Goal: Browse casually

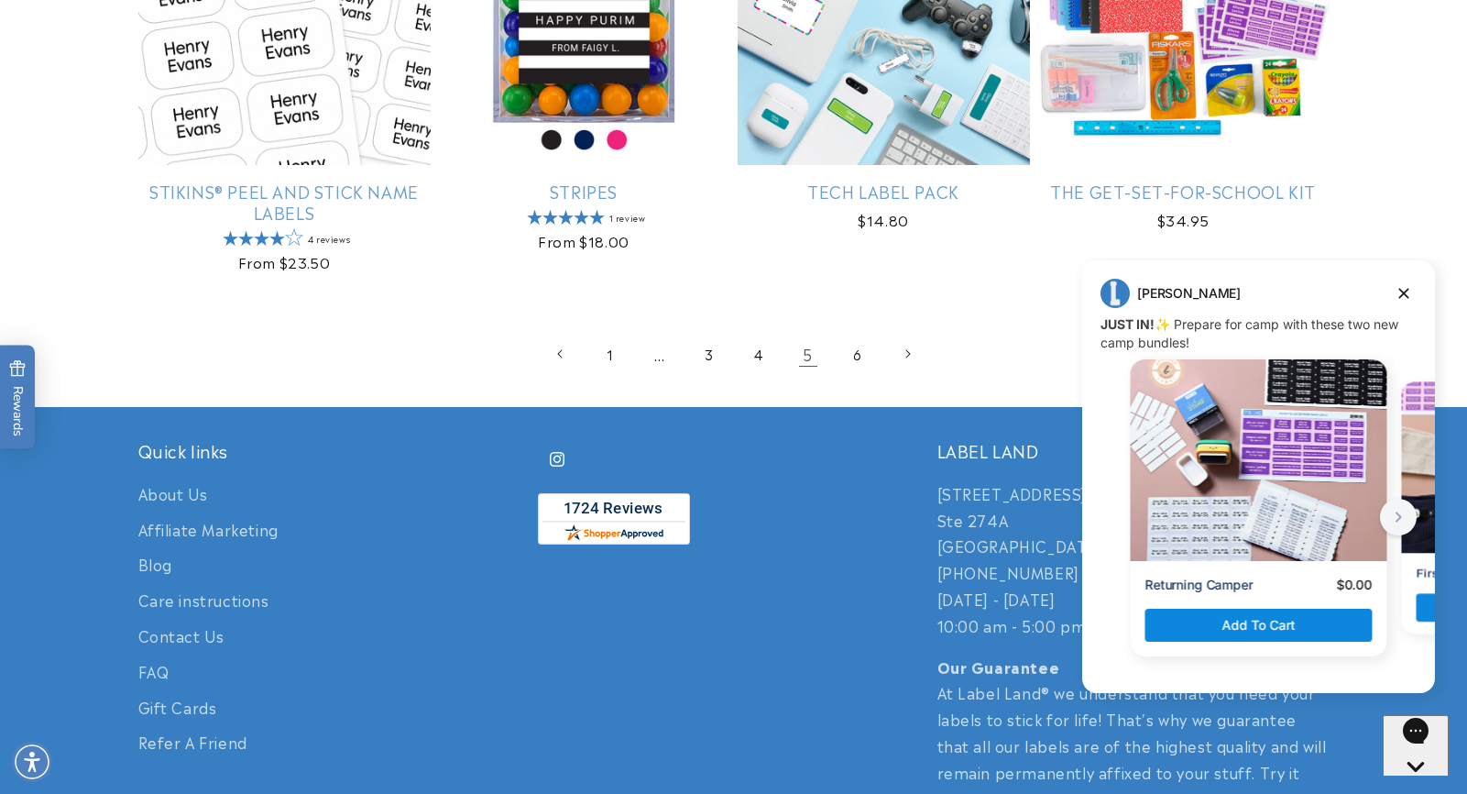
scroll to position [4005, 0]
